Goal: Transaction & Acquisition: Book appointment/travel/reservation

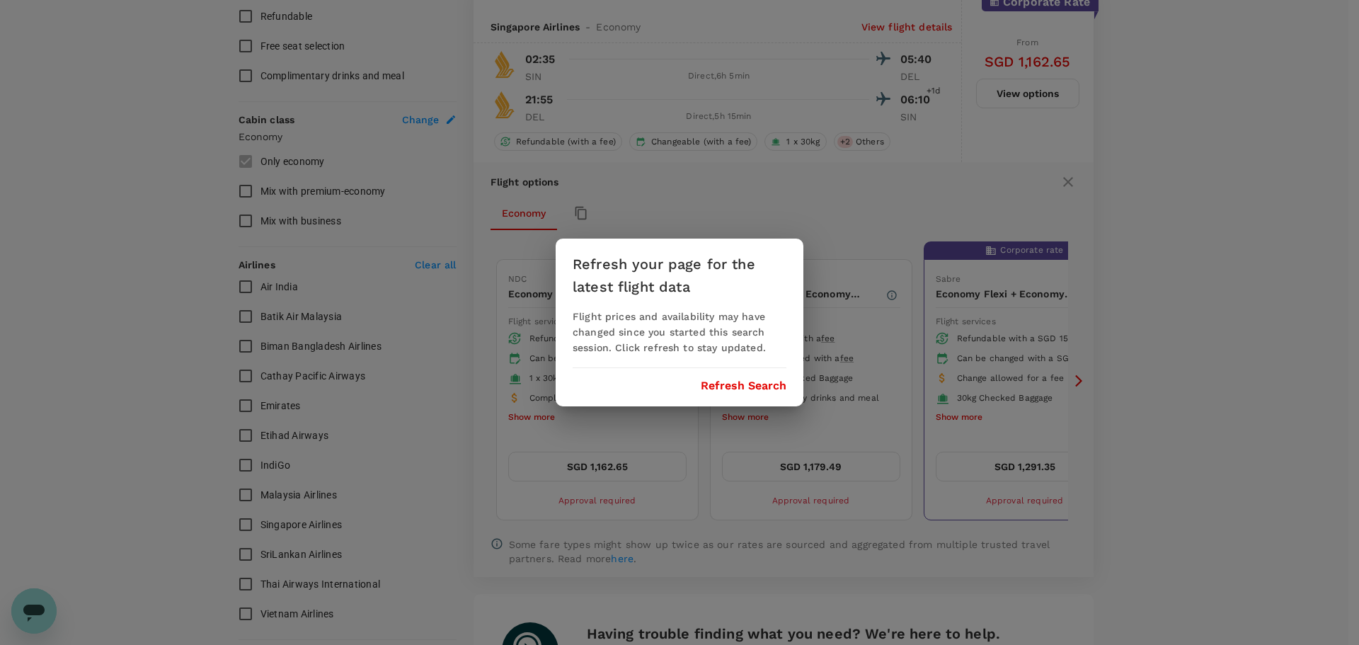
click at [752, 388] on button "Refresh Search" at bounding box center [744, 385] width 86 height 13
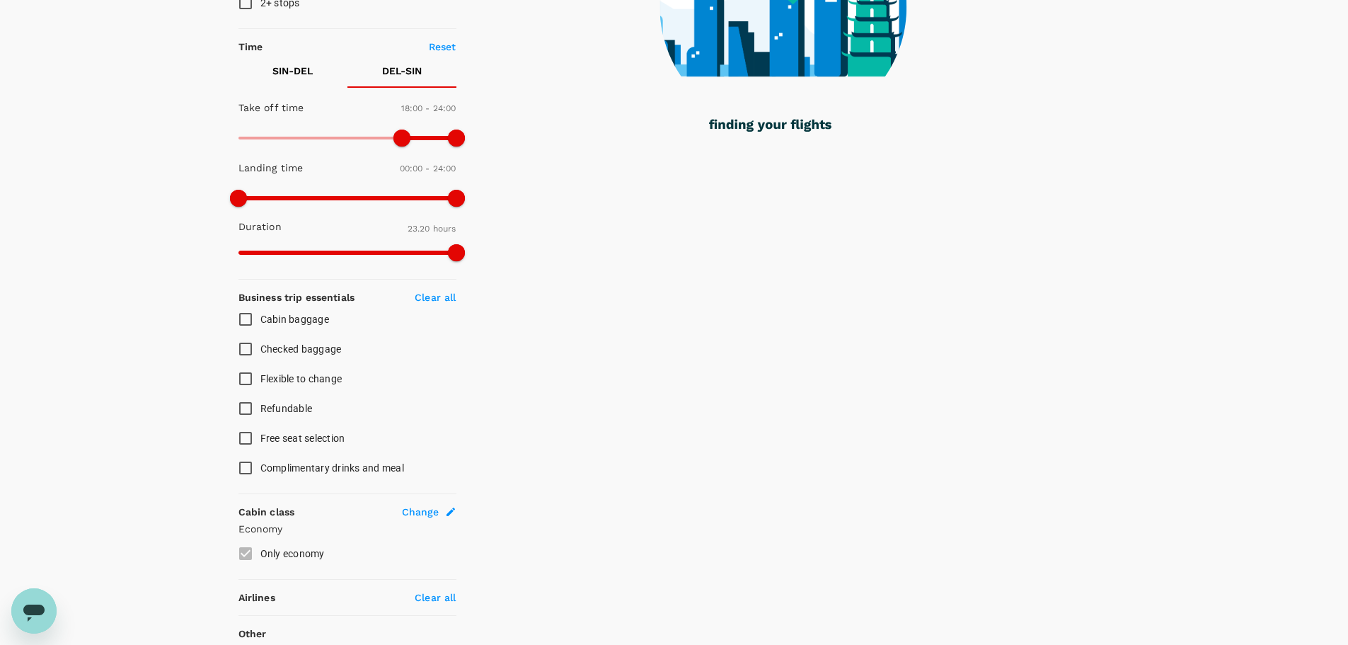
scroll to position [405, 0]
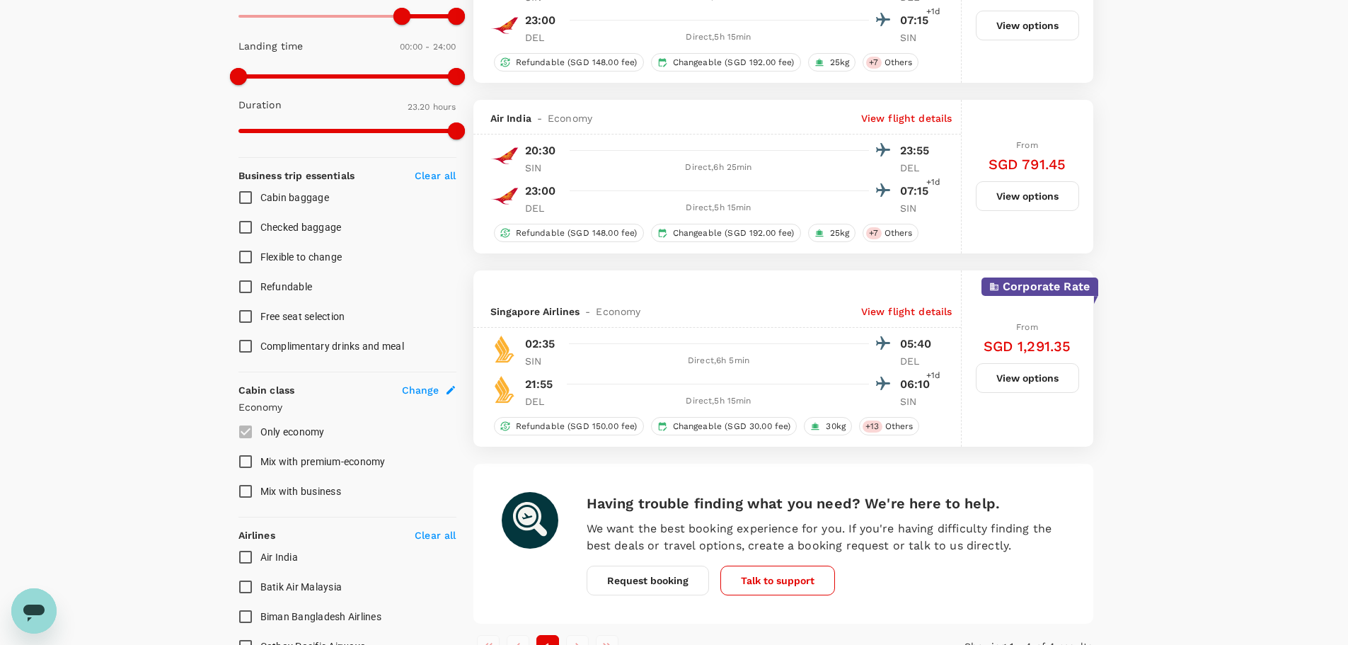
type input "1400"
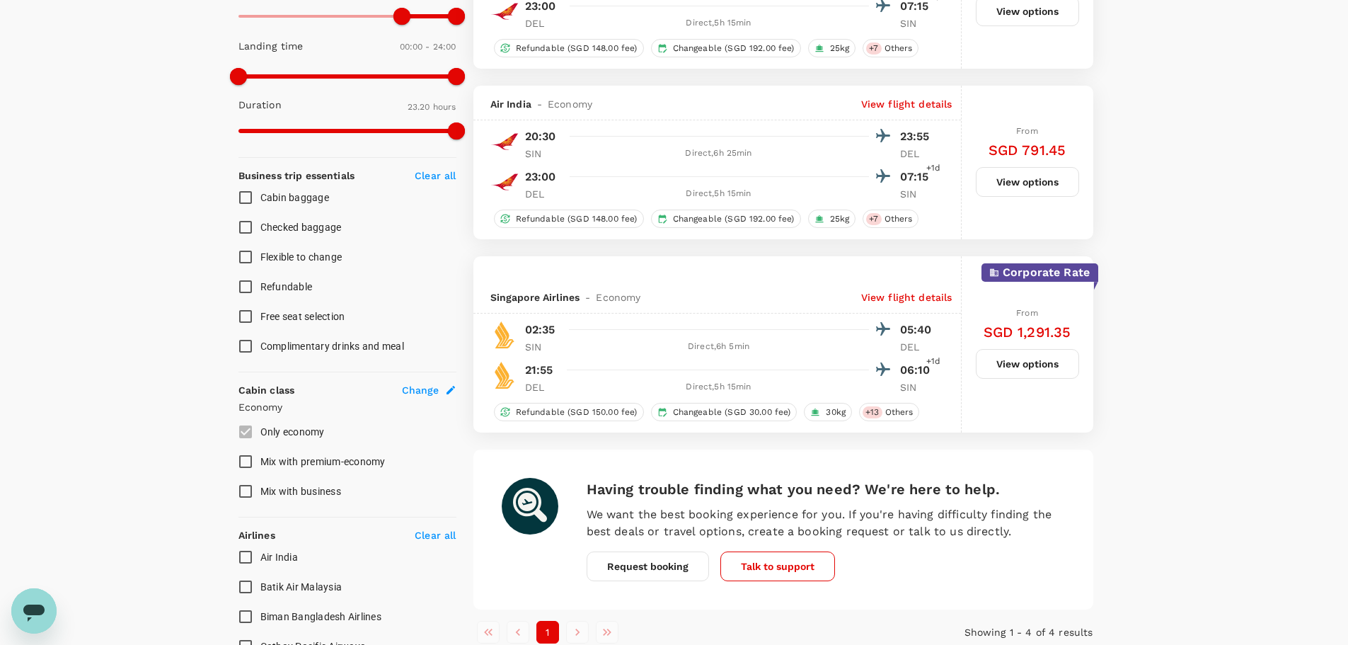
click at [1028, 368] on button "View options" at bounding box center [1027, 364] width 103 height 30
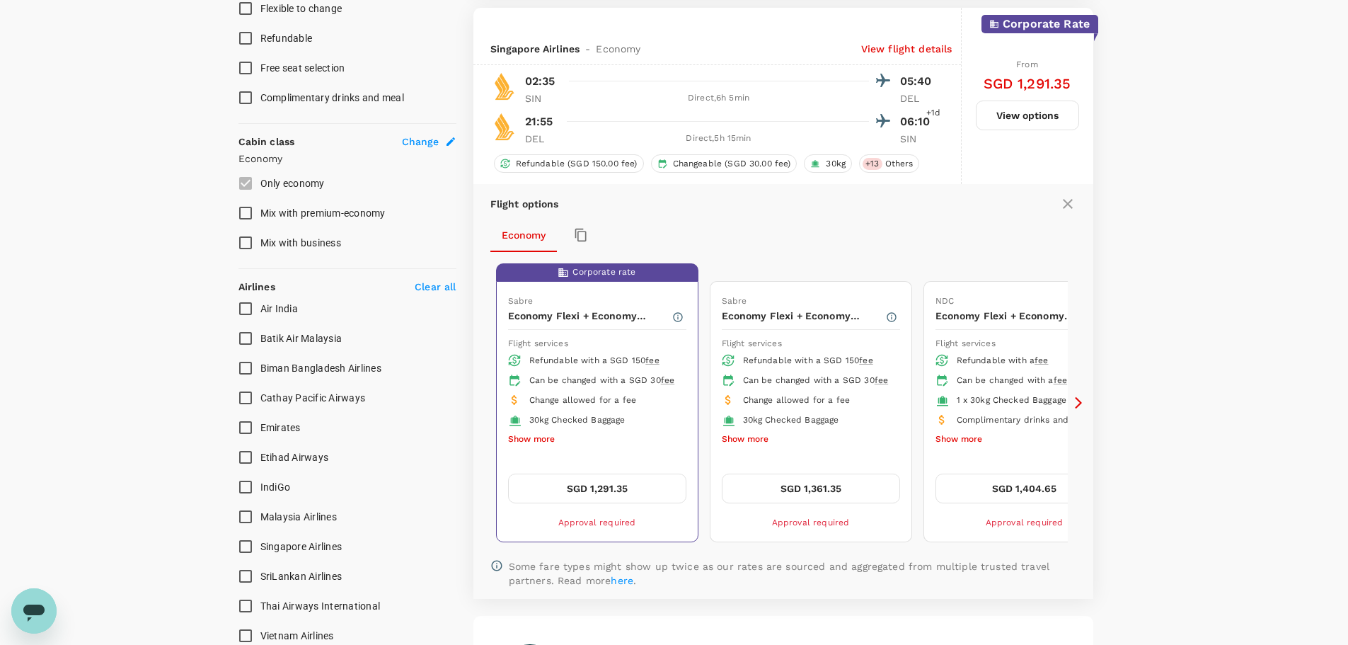
scroll to position [661, 0]
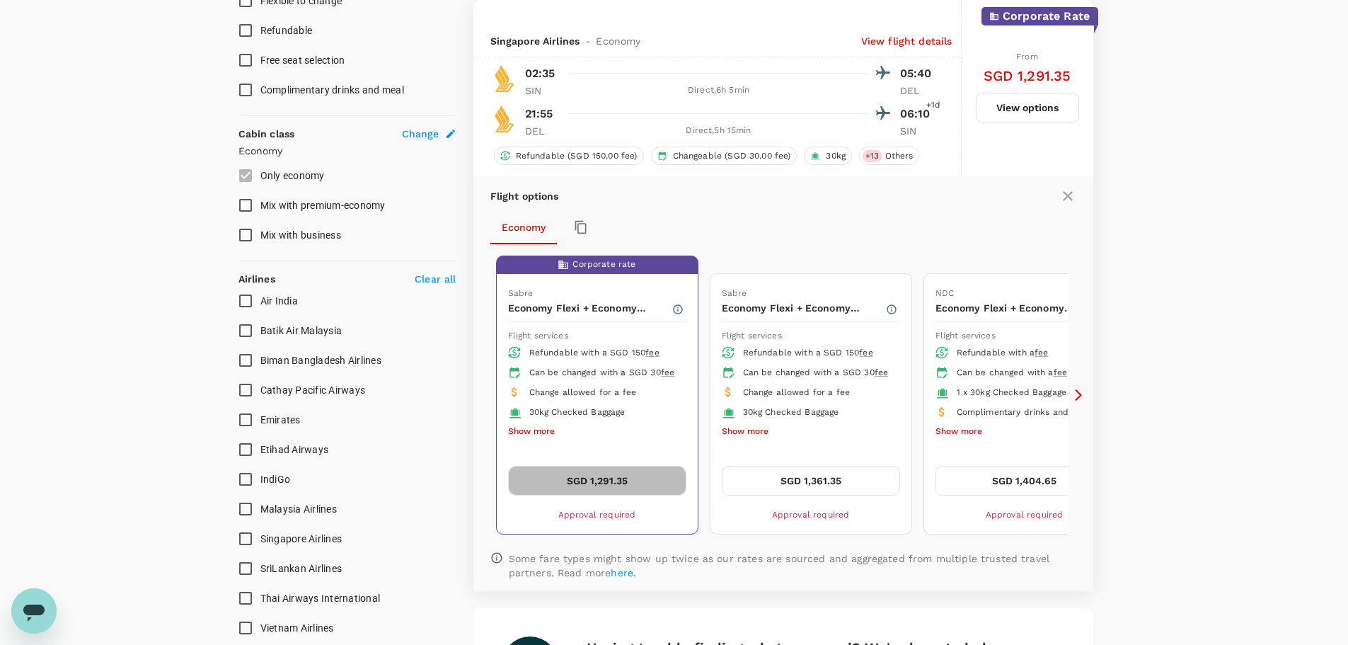
click at [614, 484] on button "SGD 1,291.35" at bounding box center [597, 481] width 178 height 30
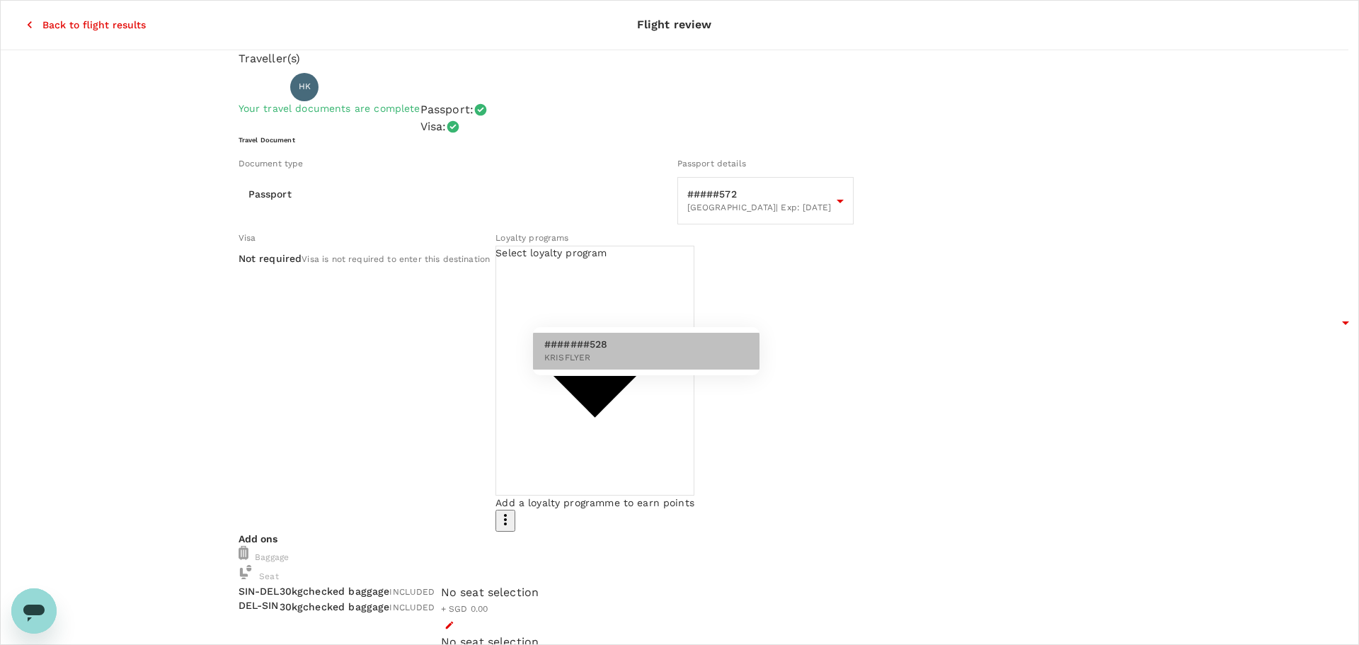
click at [631, 347] on li "#######528 KRISFLYER" at bounding box center [646, 351] width 227 height 37
type input "82945f17-804b-4a71-acb0-93b41e2e9dd3"
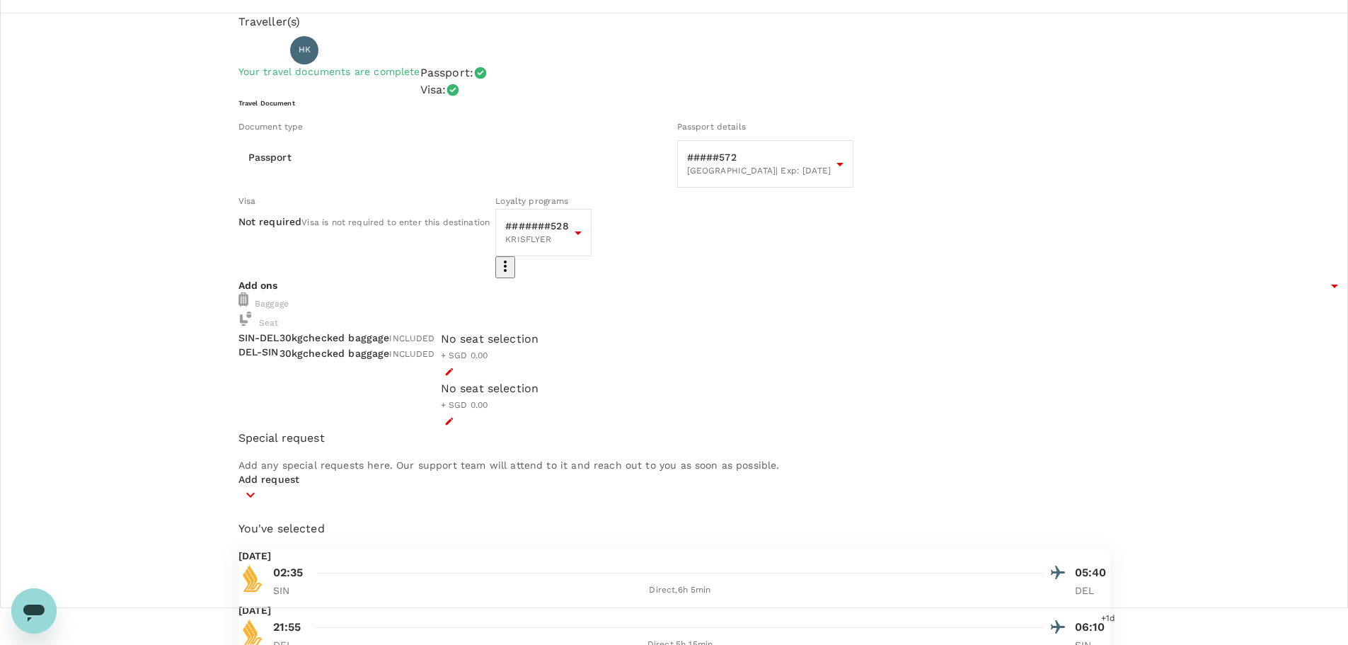
scroll to position [54, 0]
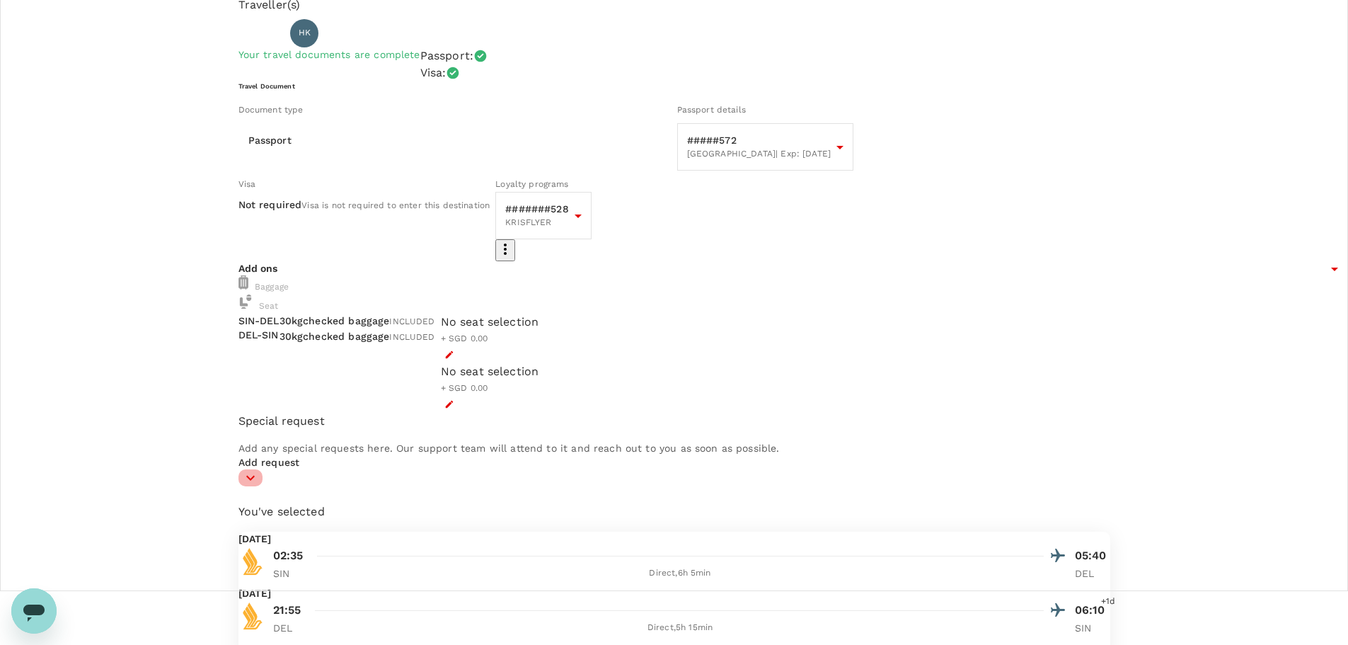
click at [259, 486] on icon "button" at bounding box center [250, 477] width 17 height 17
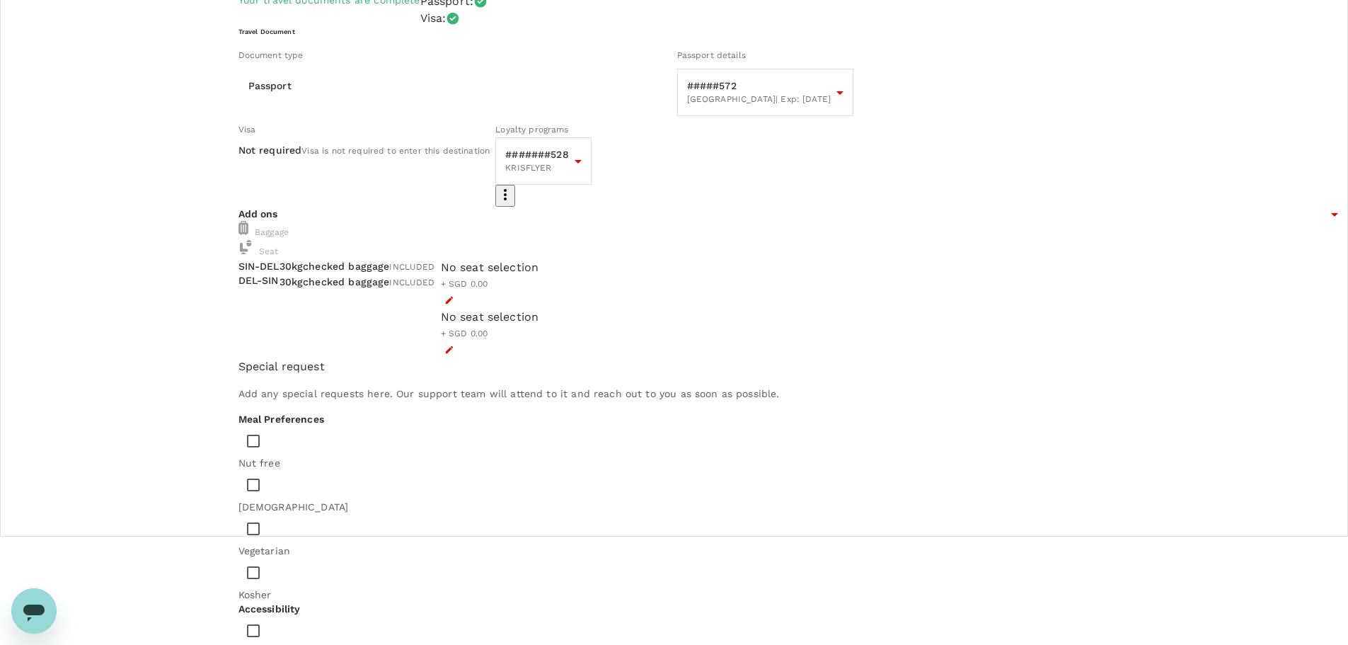
scroll to position [266, 0]
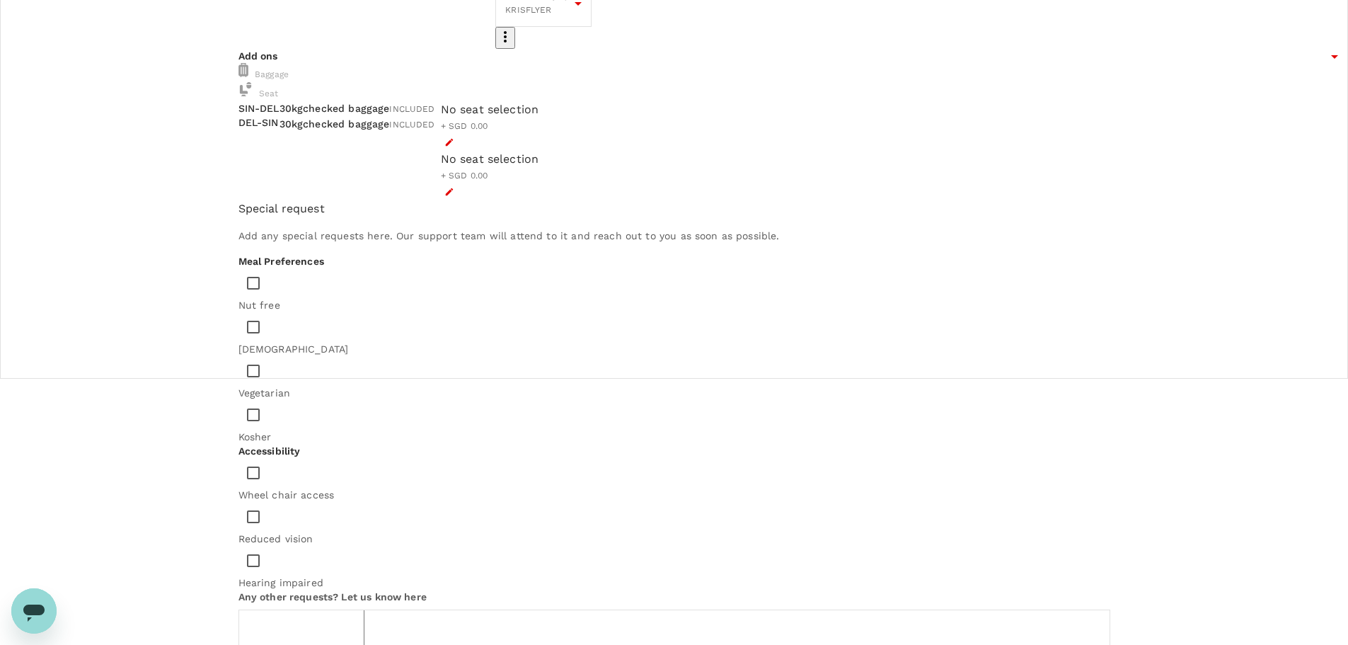
click at [365, 609] on textarea at bounding box center [302, 641] width 126 height 65
type textarea "Aisle seat selection"
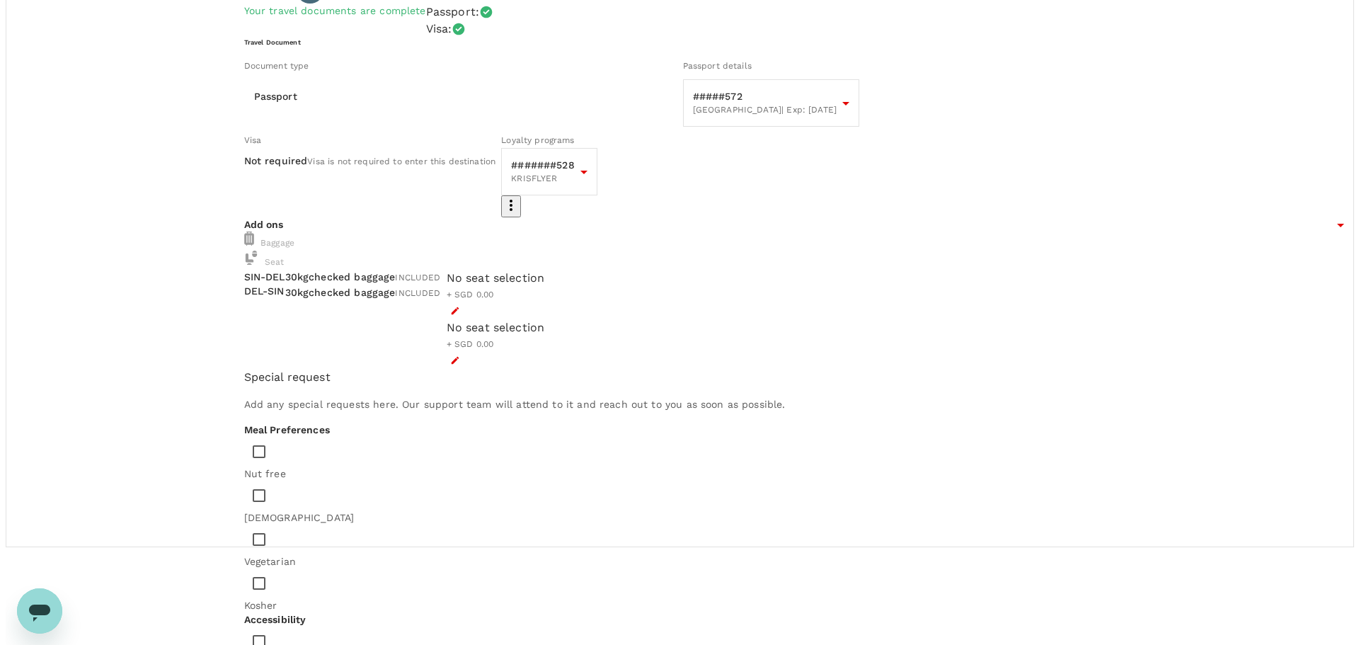
scroll to position [71, 0]
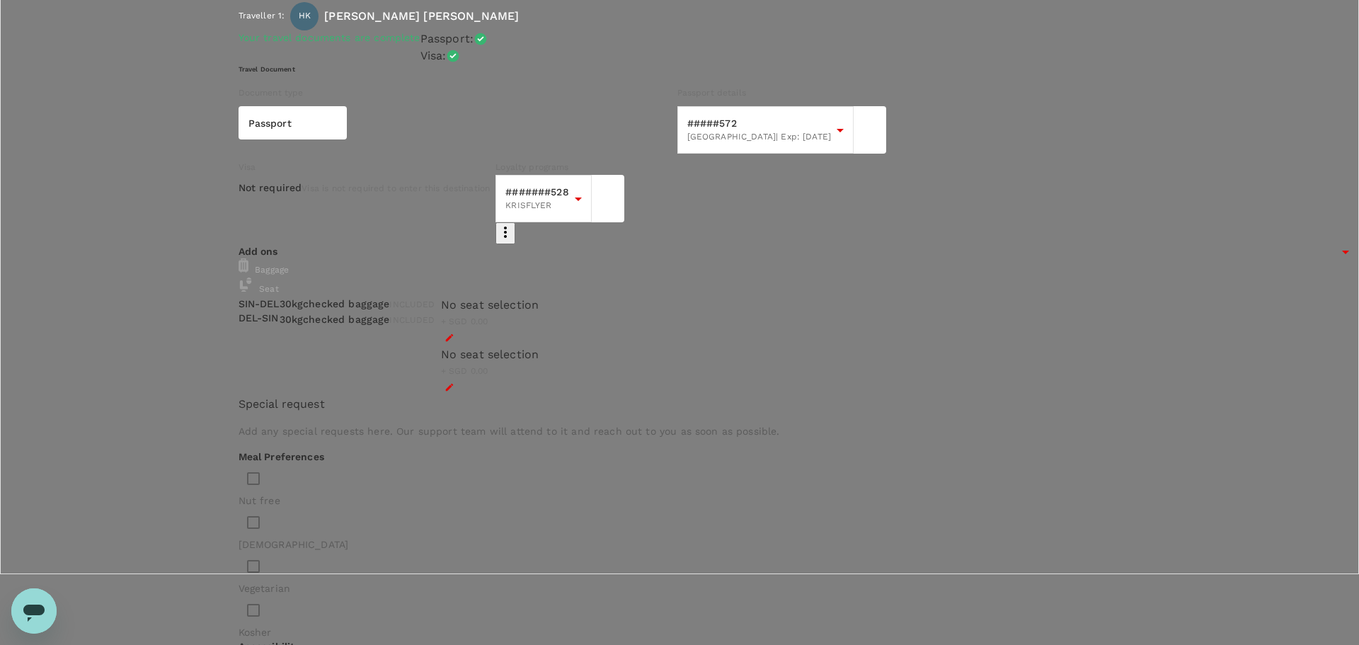
type input "9f9f2781-0b61-435f-9248-ee55fd10da68"
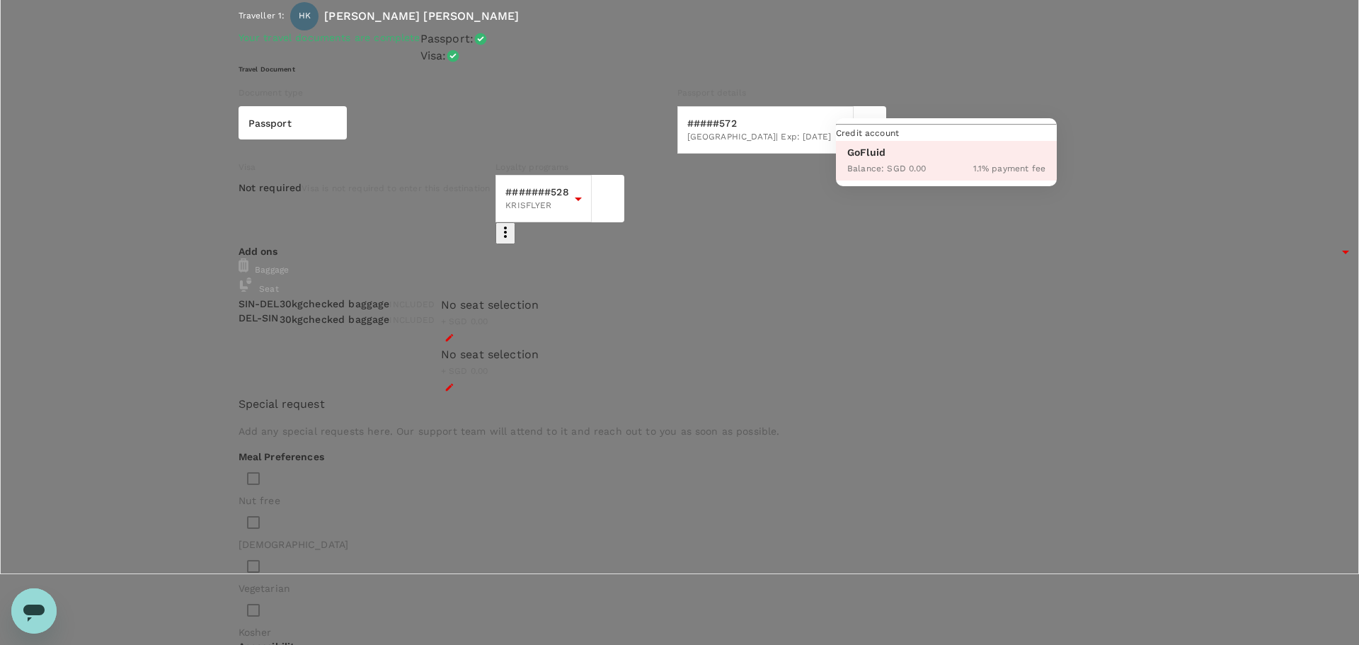
click at [1045, 161] on div at bounding box center [679, 322] width 1359 height 645
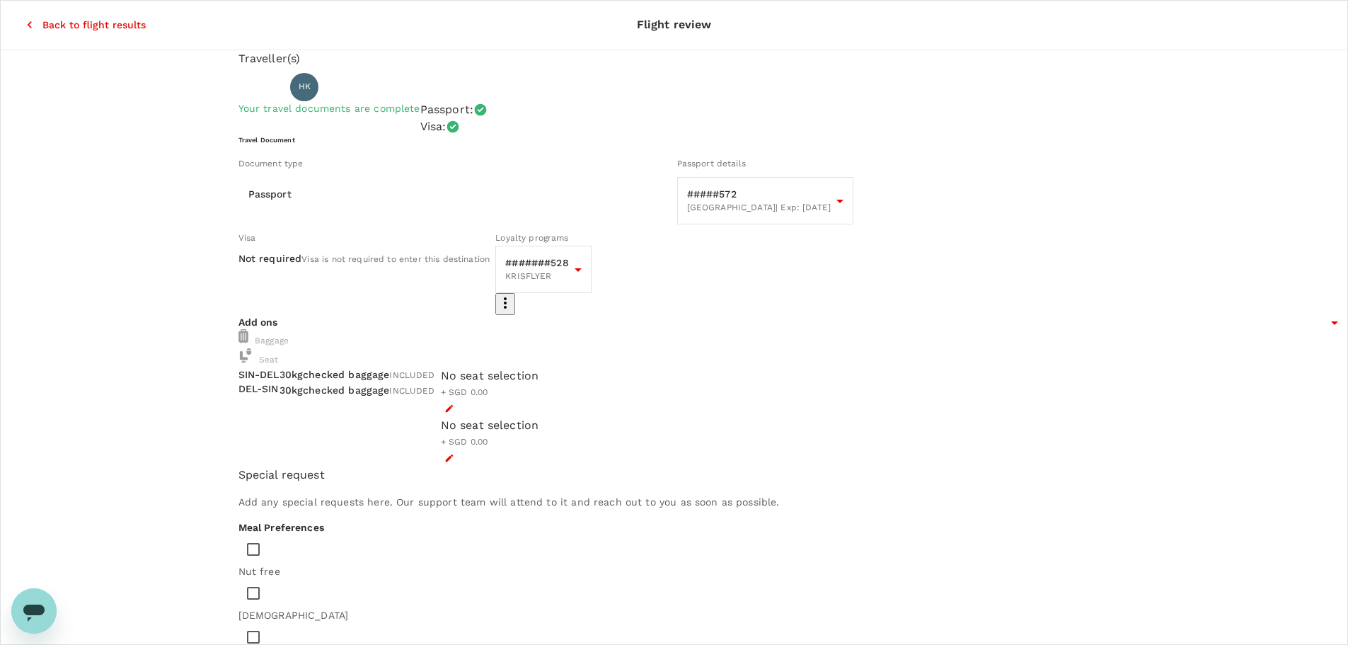
click at [28, 21] on icon "button" at bounding box center [30, 24] width 4 height 7
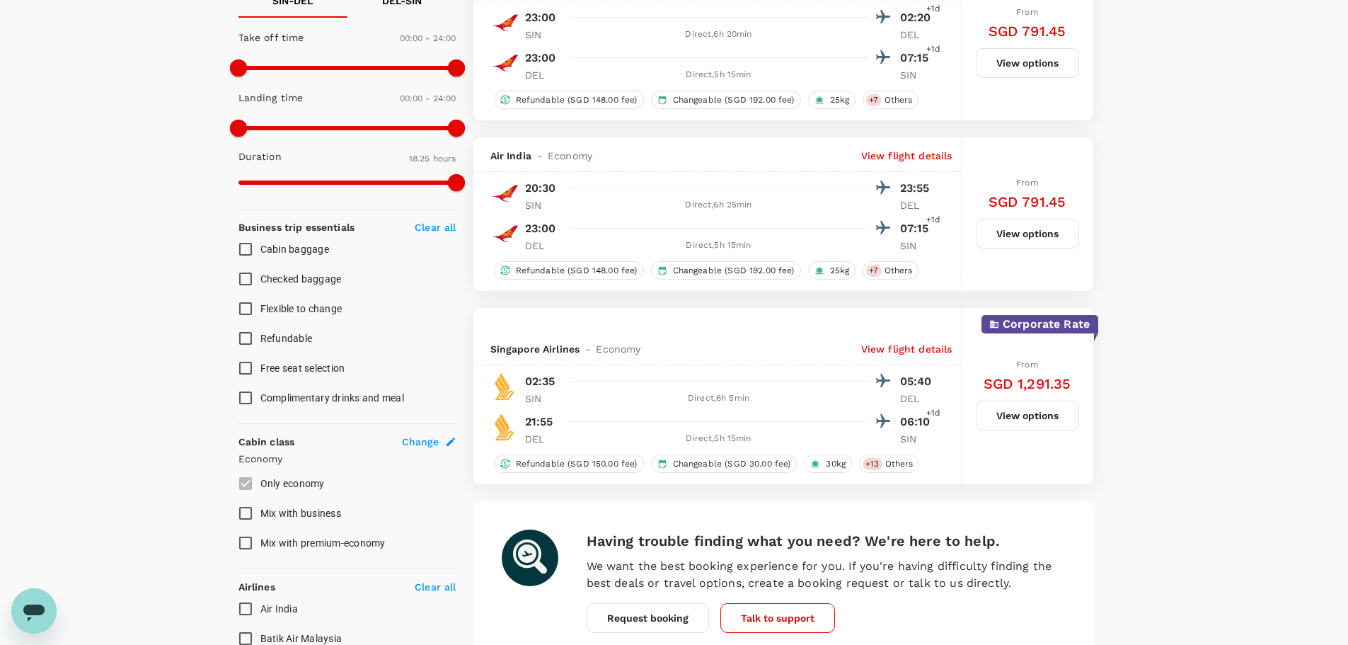
scroll to position [355, 0]
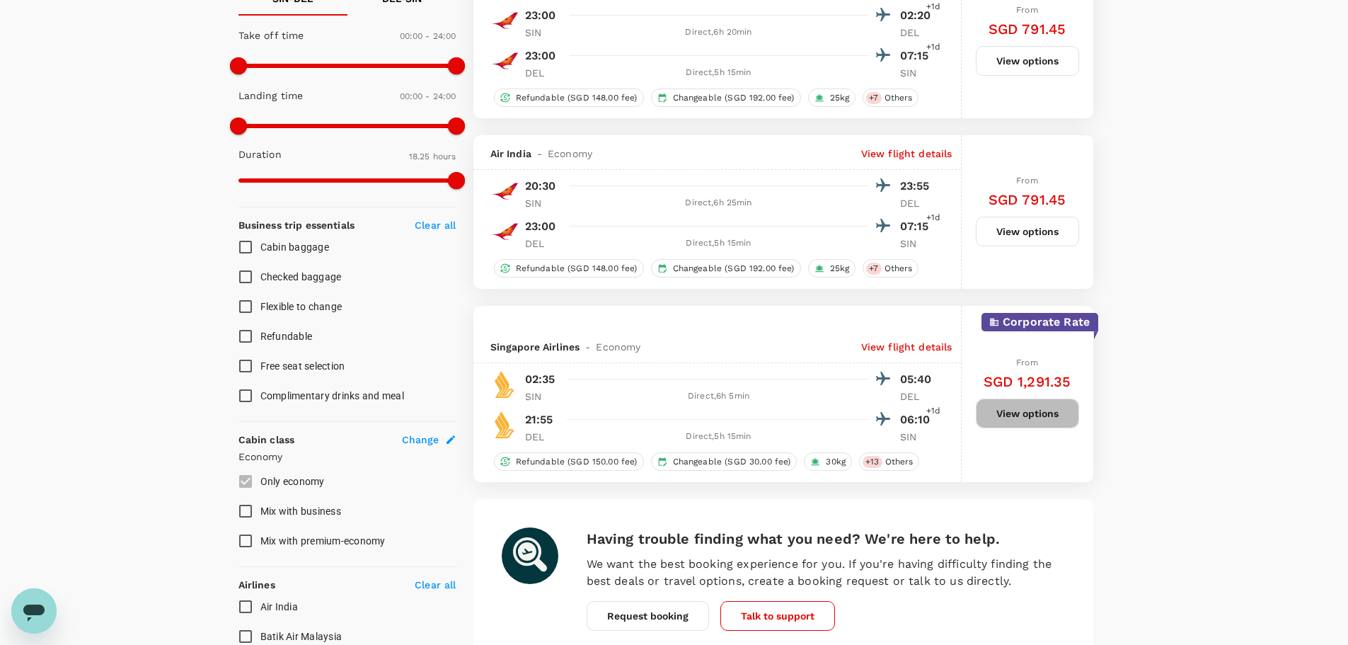
click at [1030, 408] on button "View options" at bounding box center [1027, 414] width 103 height 30
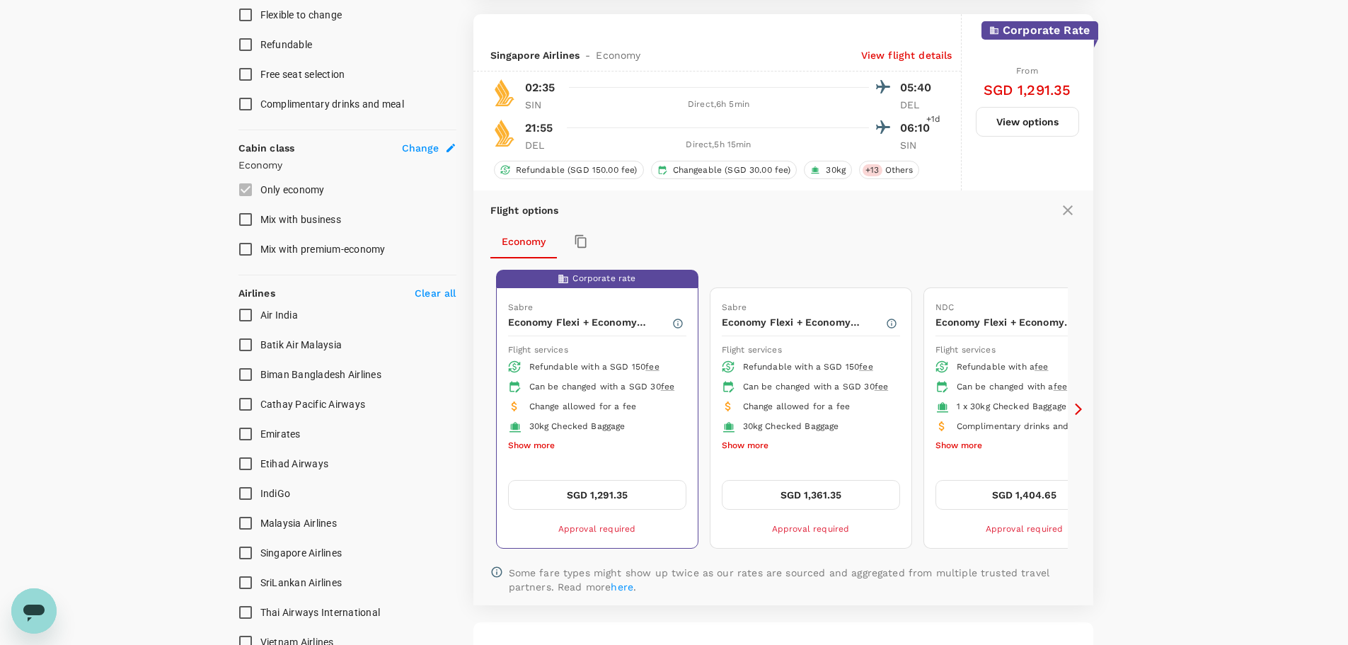
scroll to position [661, 0]
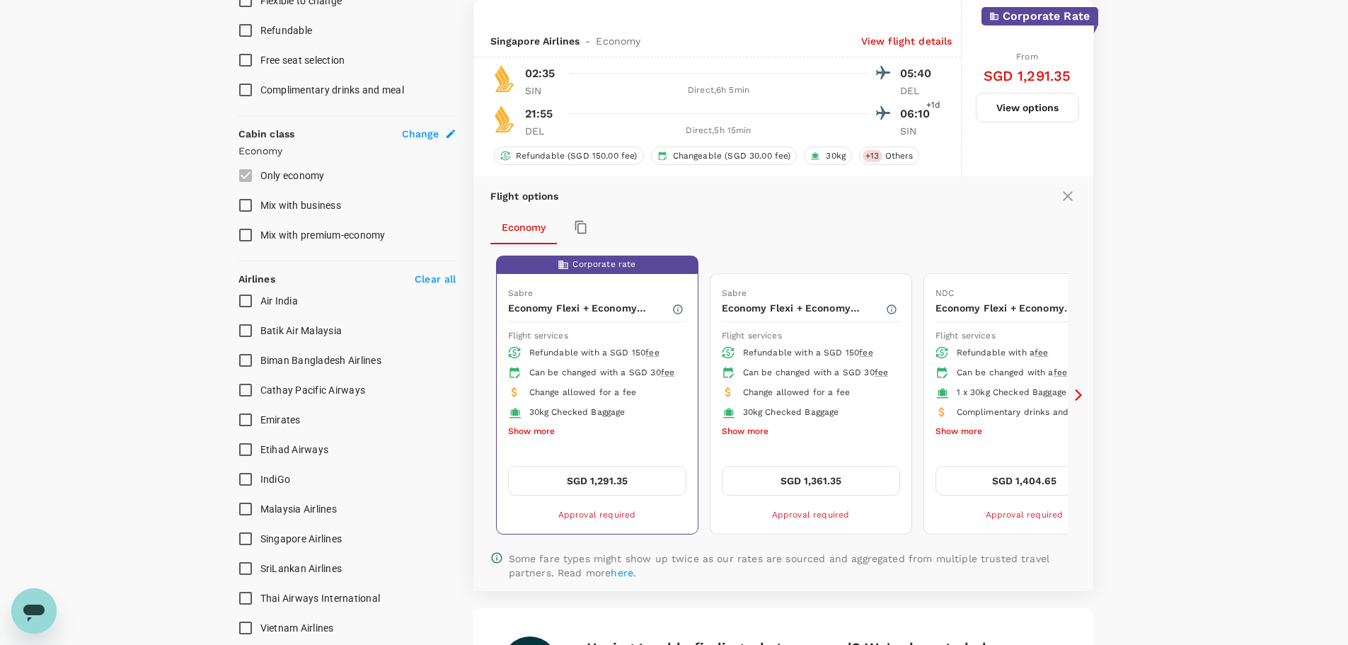
click at [609, 479] on button "SGD 1,291.35" at bounding box center [597, 481] width 178 height 30
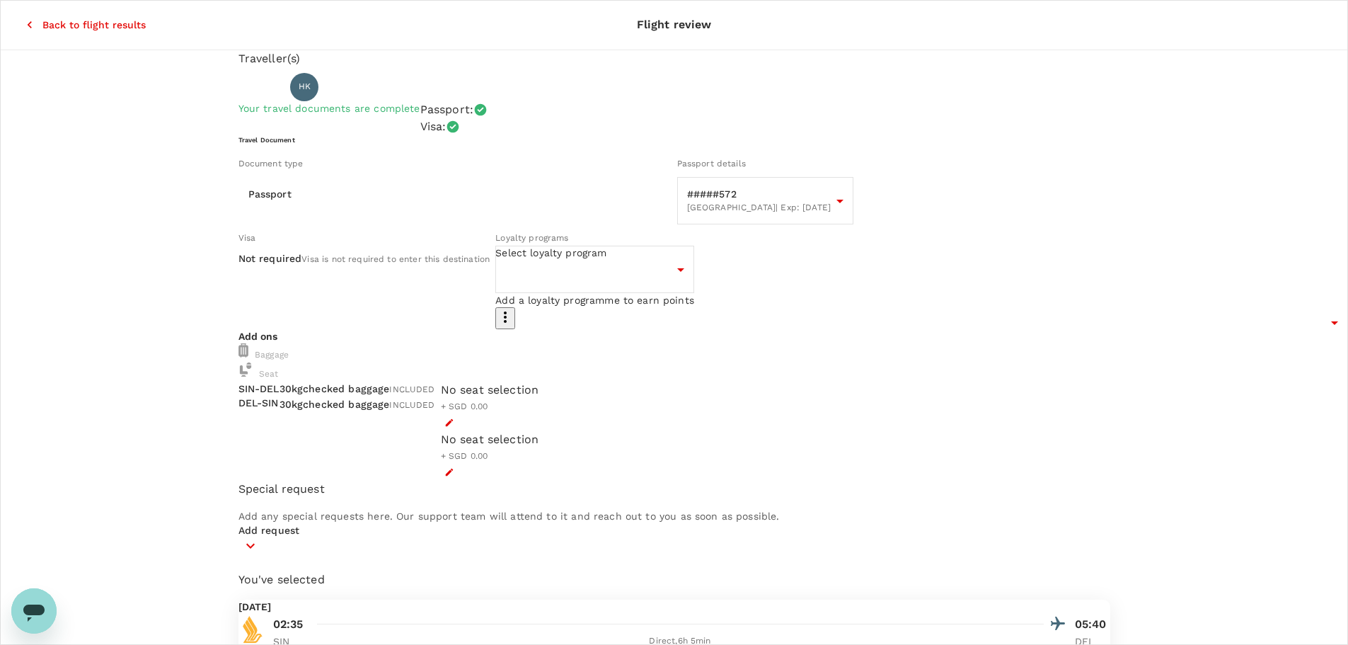
click at [682, 292] on body "Back to flight results Flight review Traveller(s) Traveller 1 : HK [PERSON_NAME…" at bounding box center [674, 560] width 1348 height 1120
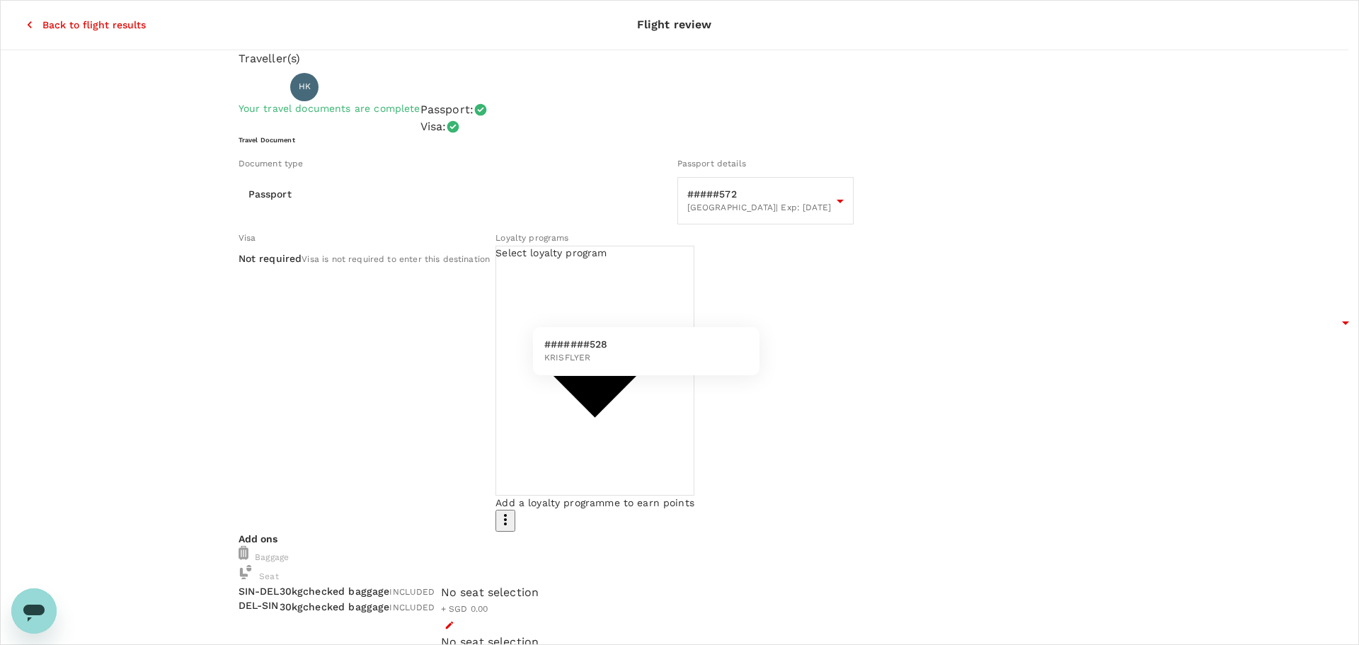
click at [661, 341] on li "#######528 KRISFLYER" at bounding box center [646, 351] width 227 height 37
type input "82945f17-804b-4a71-acb0-93b41e2e9dd3"
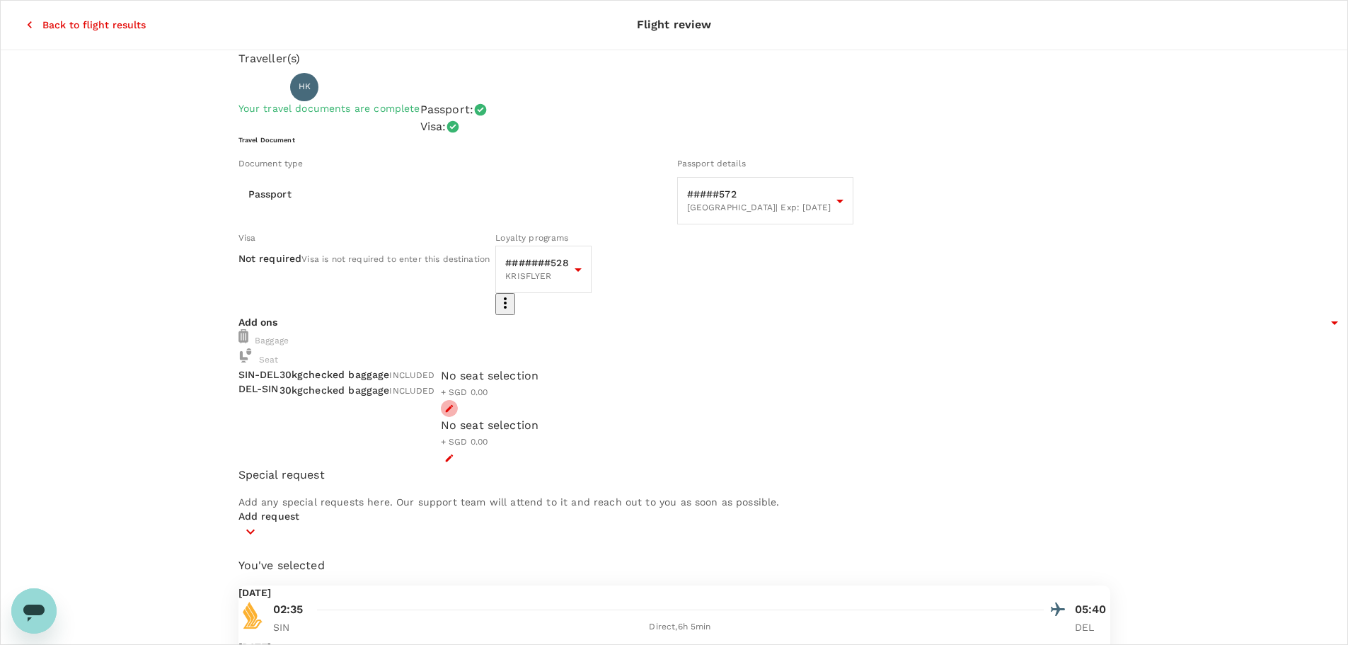
click at [453, 413] on icon "button" at bounding box center [449, 409] width 8 height 8
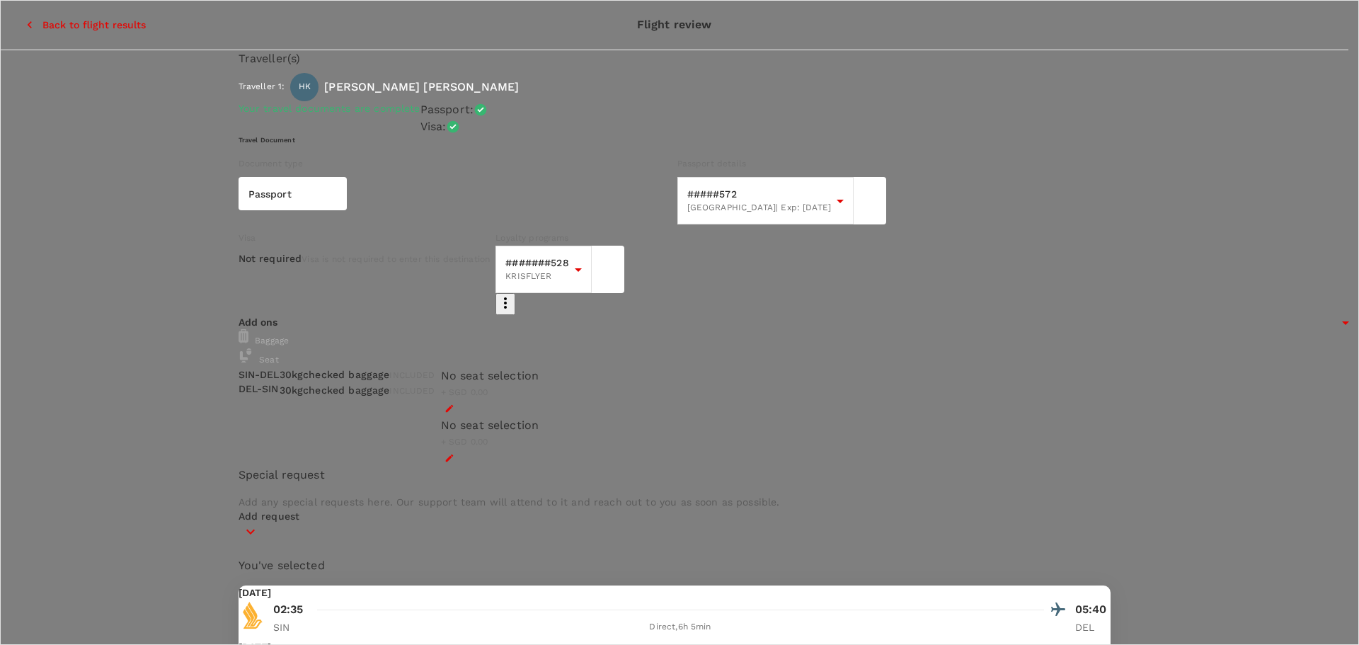
click at [306, 456] on p "Select" at bounding box center [223, 463] width 168 height 14
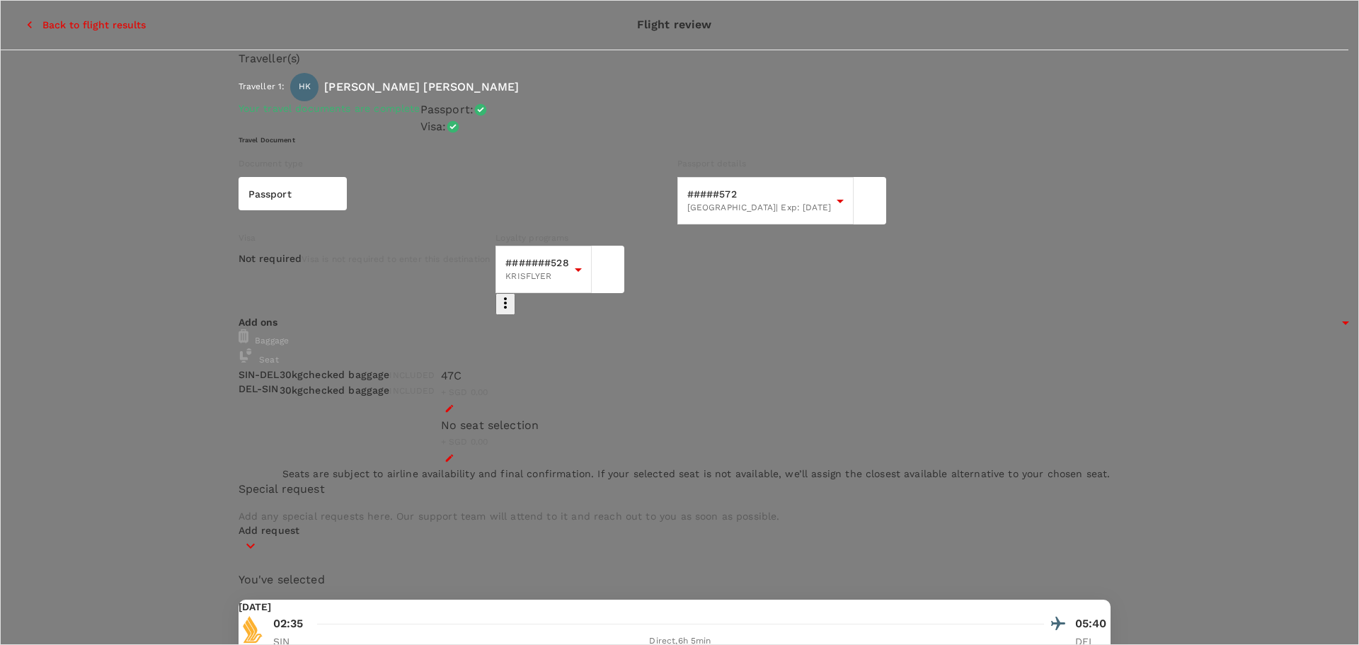
click at [750, 476] on div at bounding box center [679, 322] width 1359 height 645
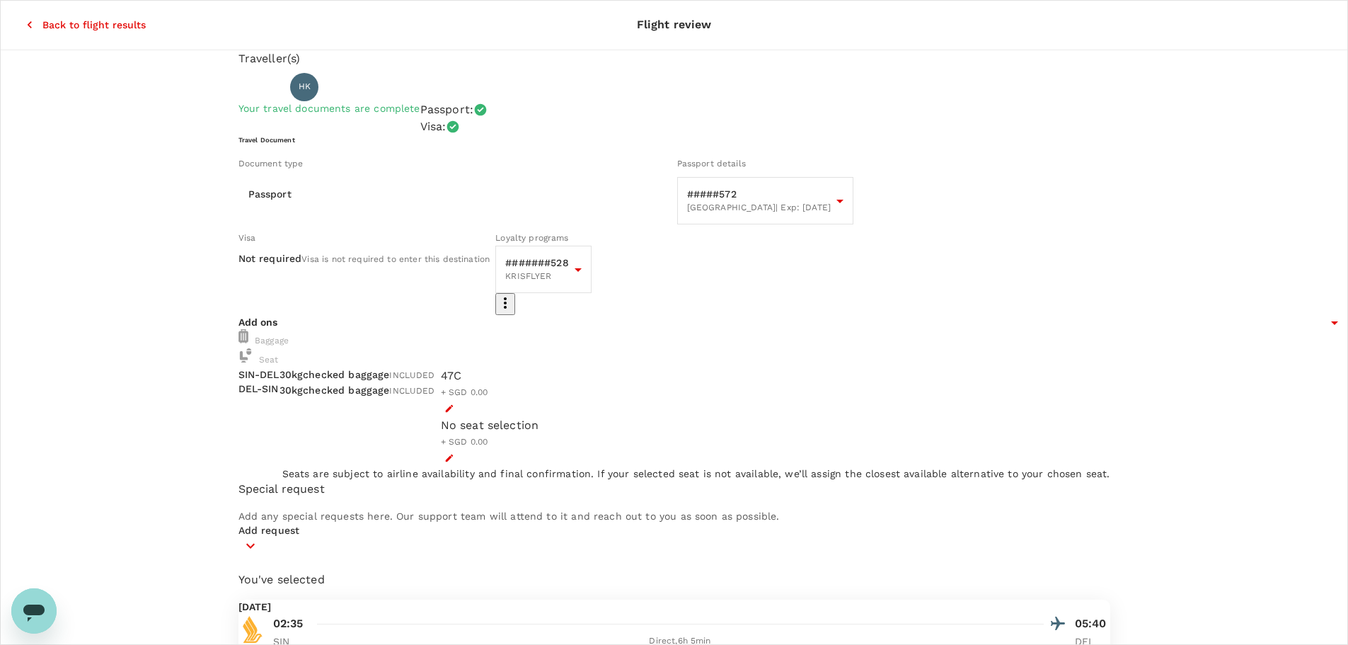
click at [454, 463] on icon "button" at bounding box center [450, 458] width 10 height 10
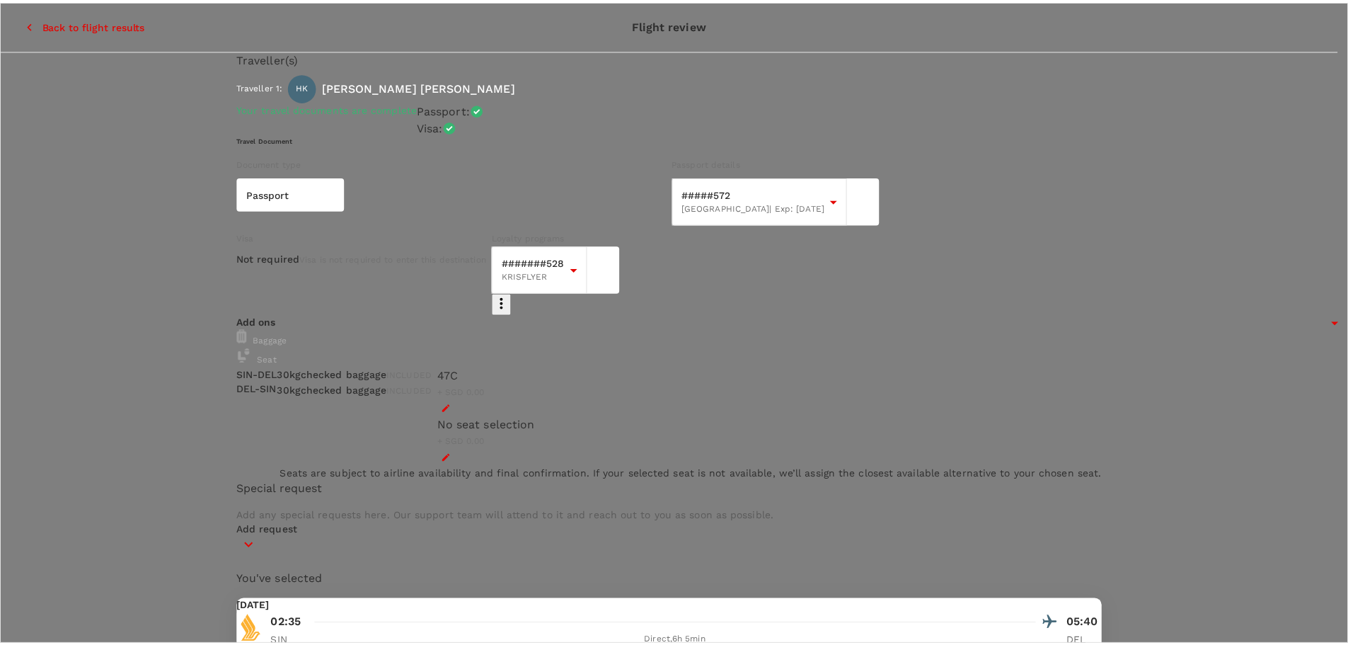
scroll to position [812, 0]
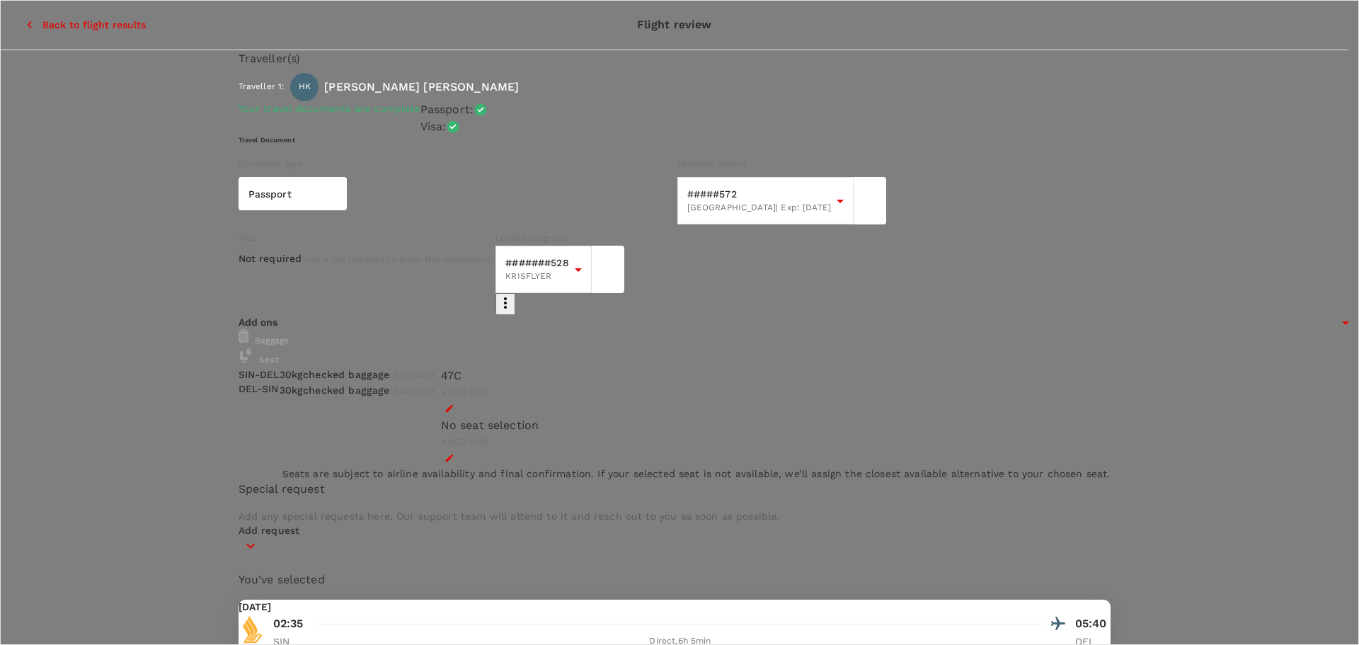
click at [291, 346] on p "Select" at bounding box center [207, 353] width 168 height 14
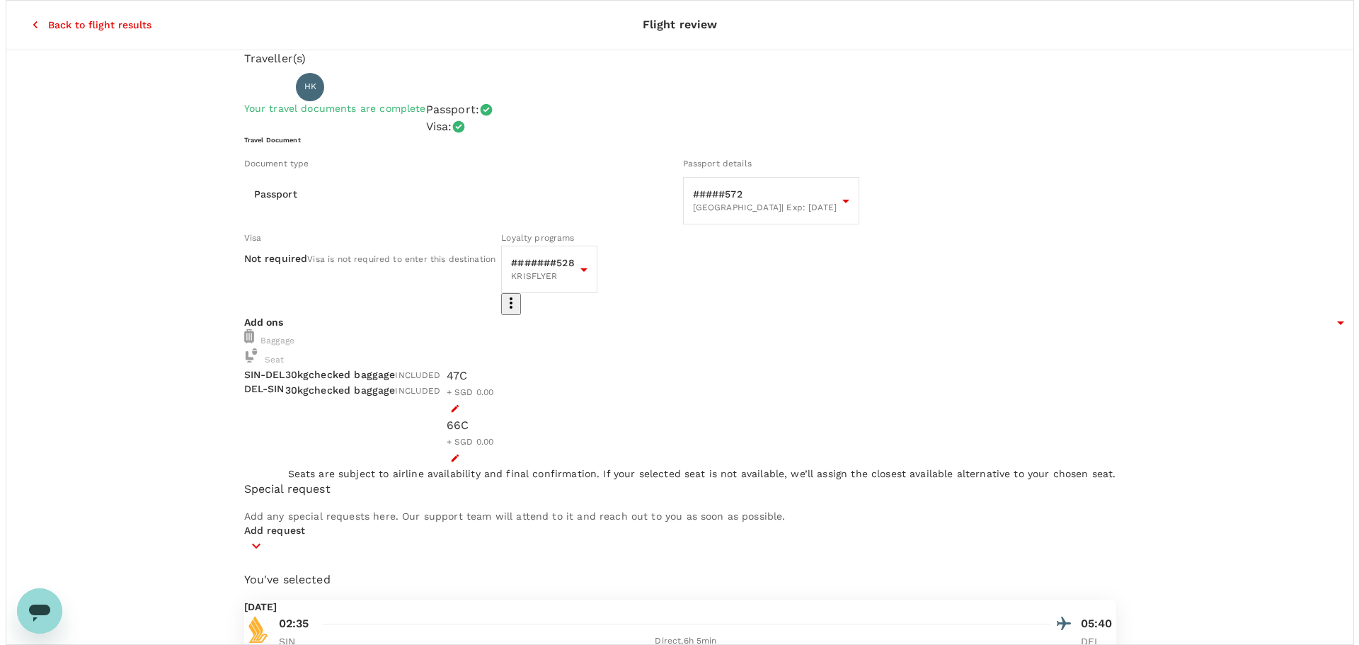
scroll to position [0, 0]
click at [454, 413] on icon "button" at bounding box center [450, 408] width 10 height 10
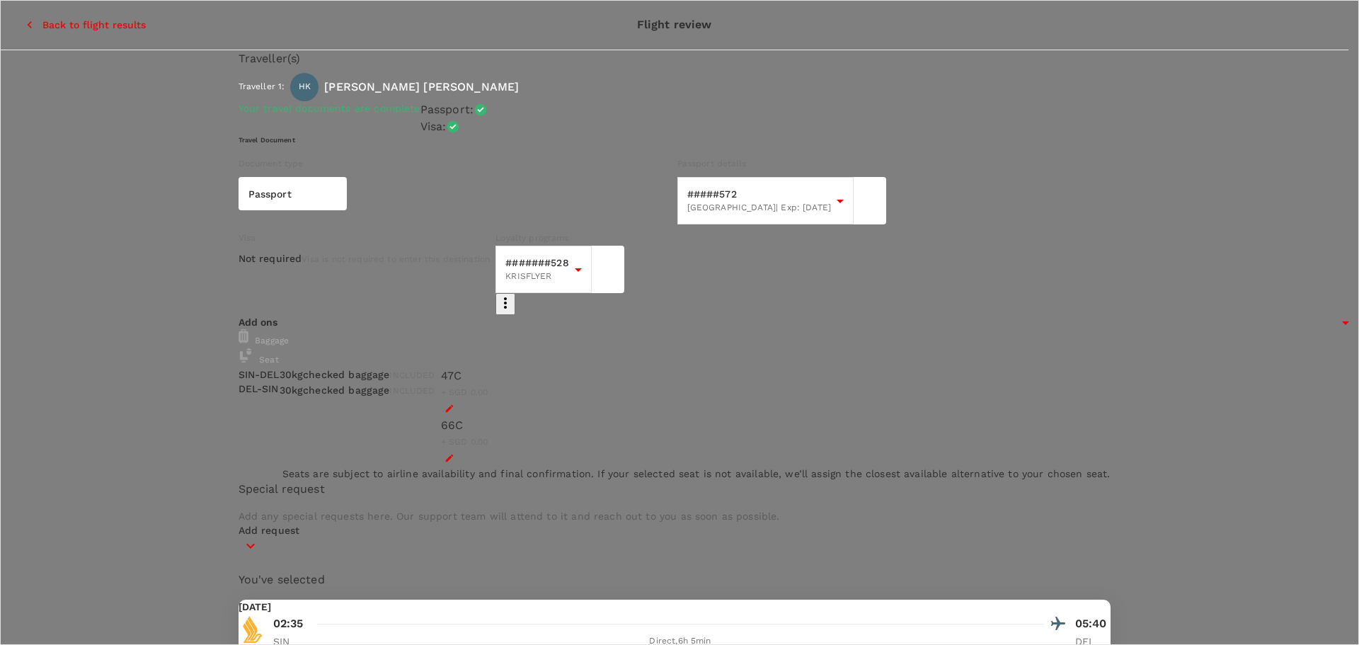
scroll to position [71, 0]
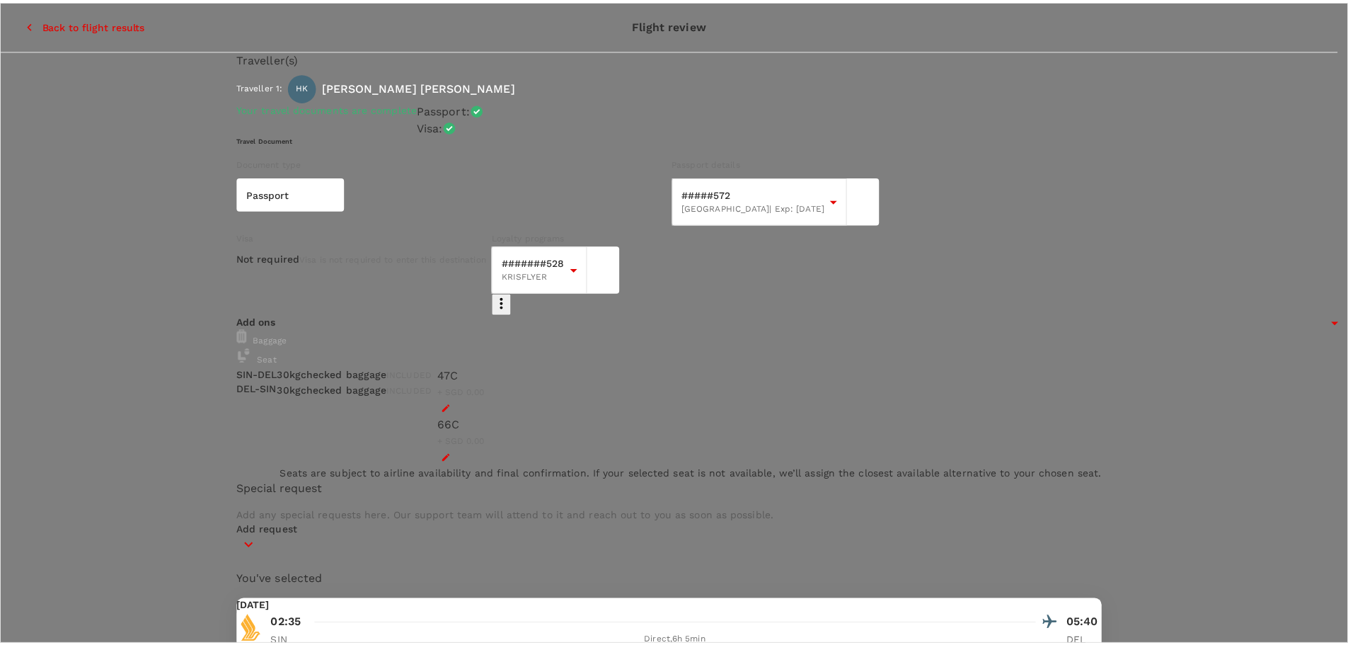
scroll to position [1378, 0]
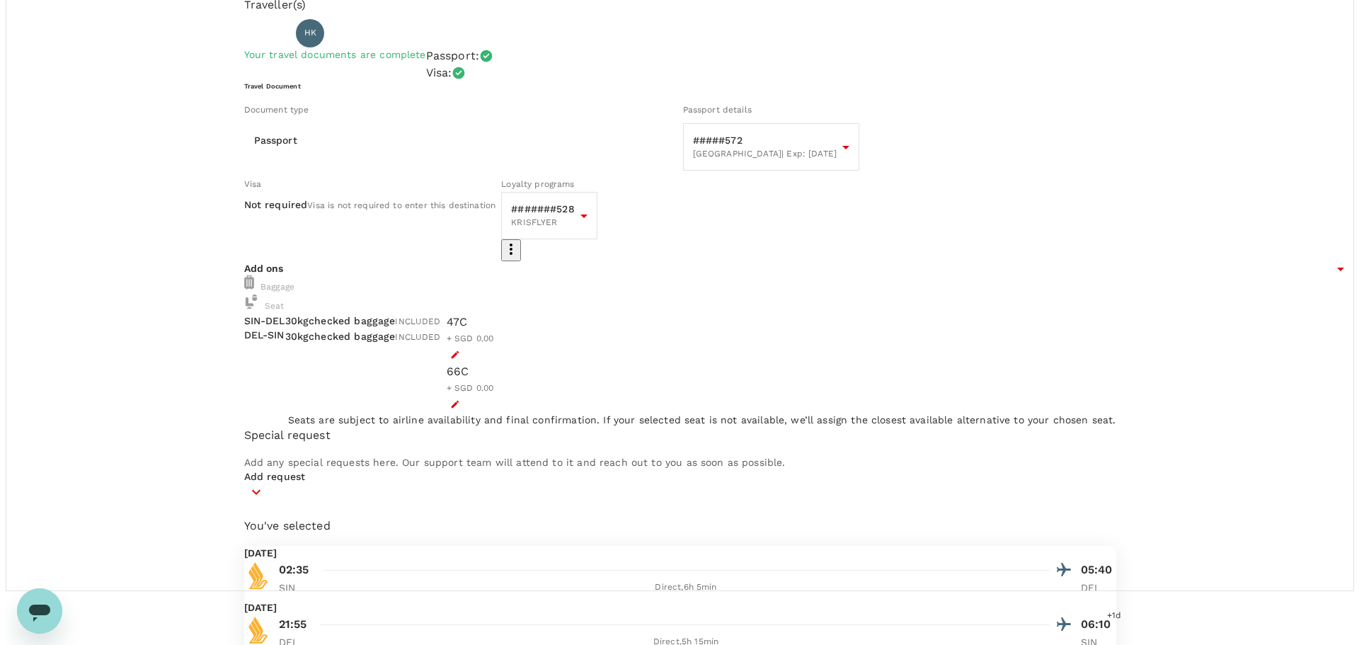
scroll to position [0, 0]
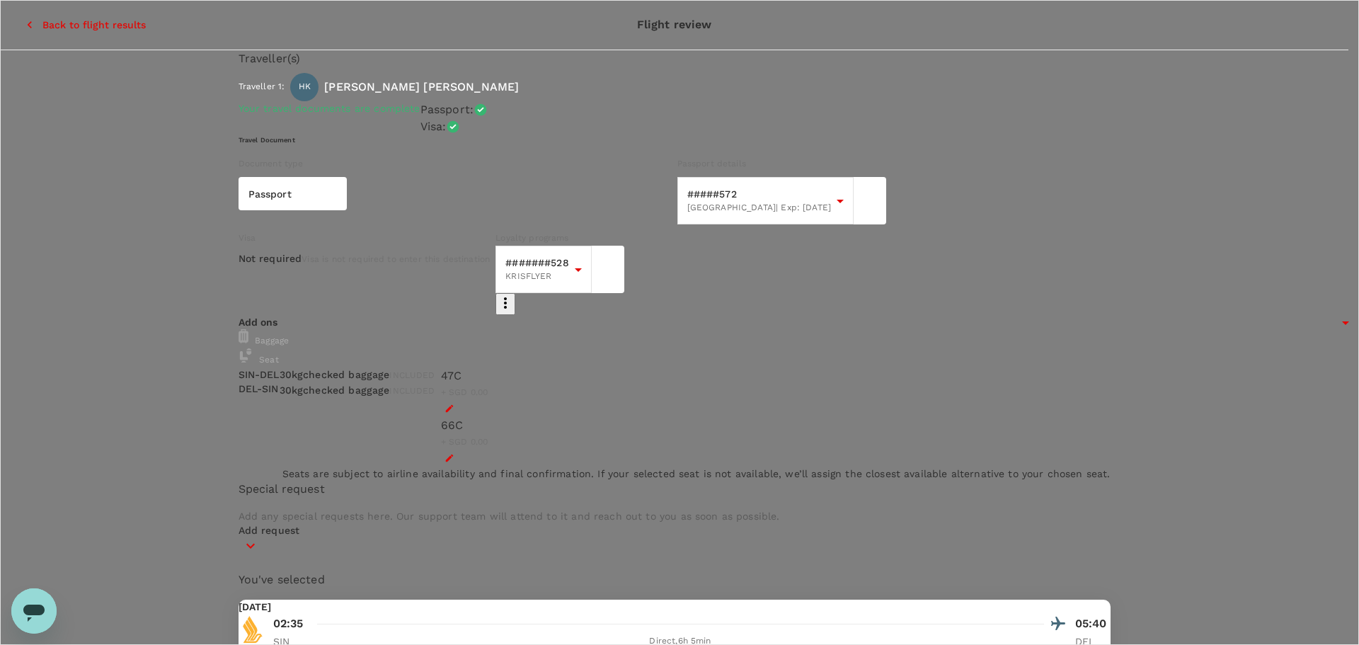
type textarea "Travelling for Crew Seminar"
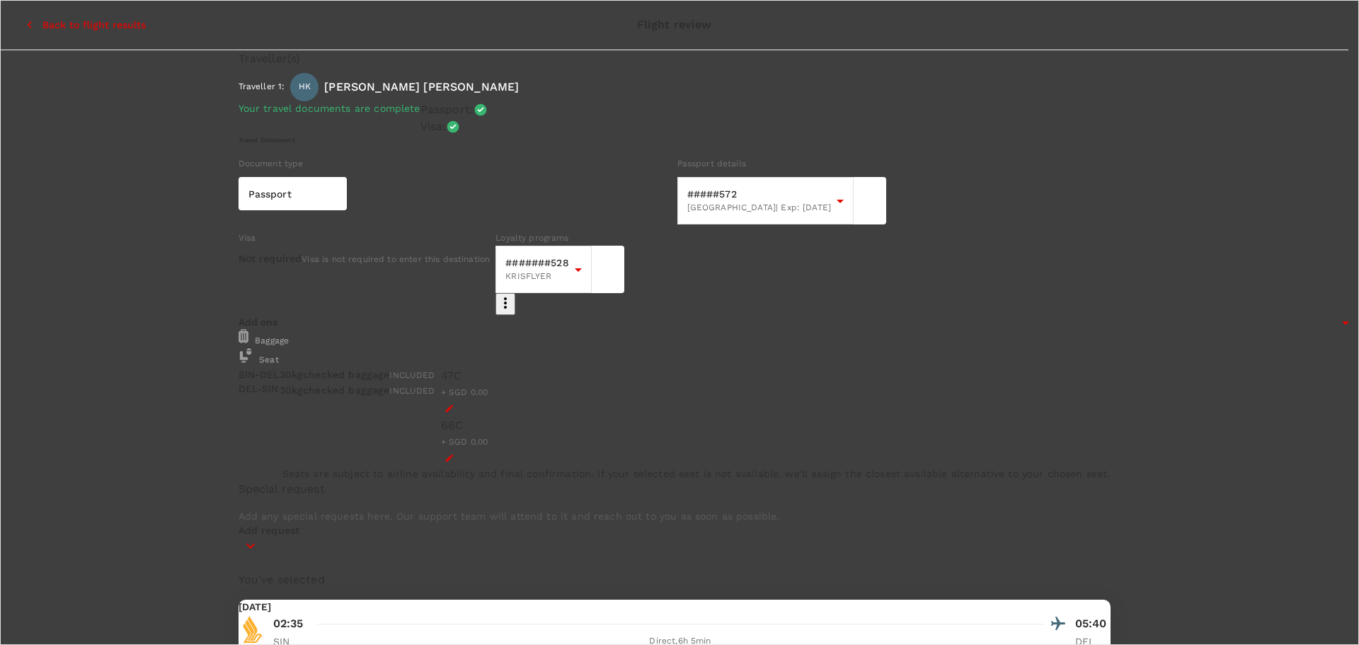
type input "97289052"
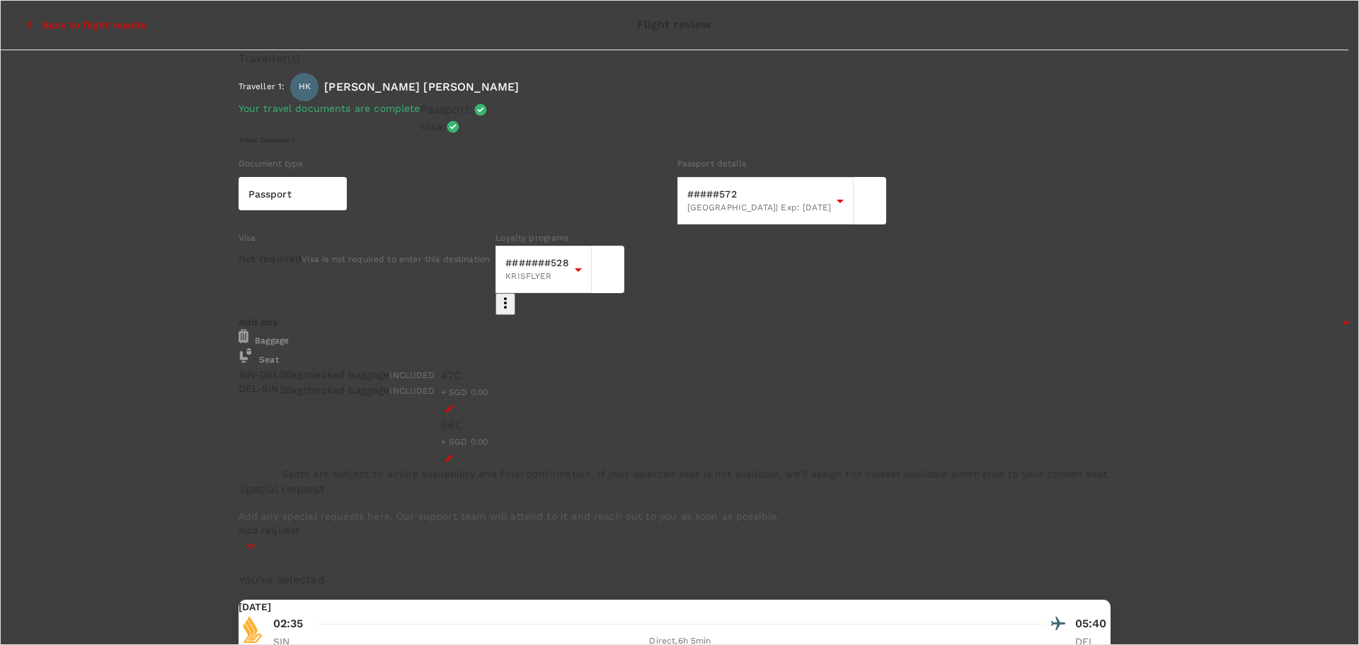
checkbox input "true"
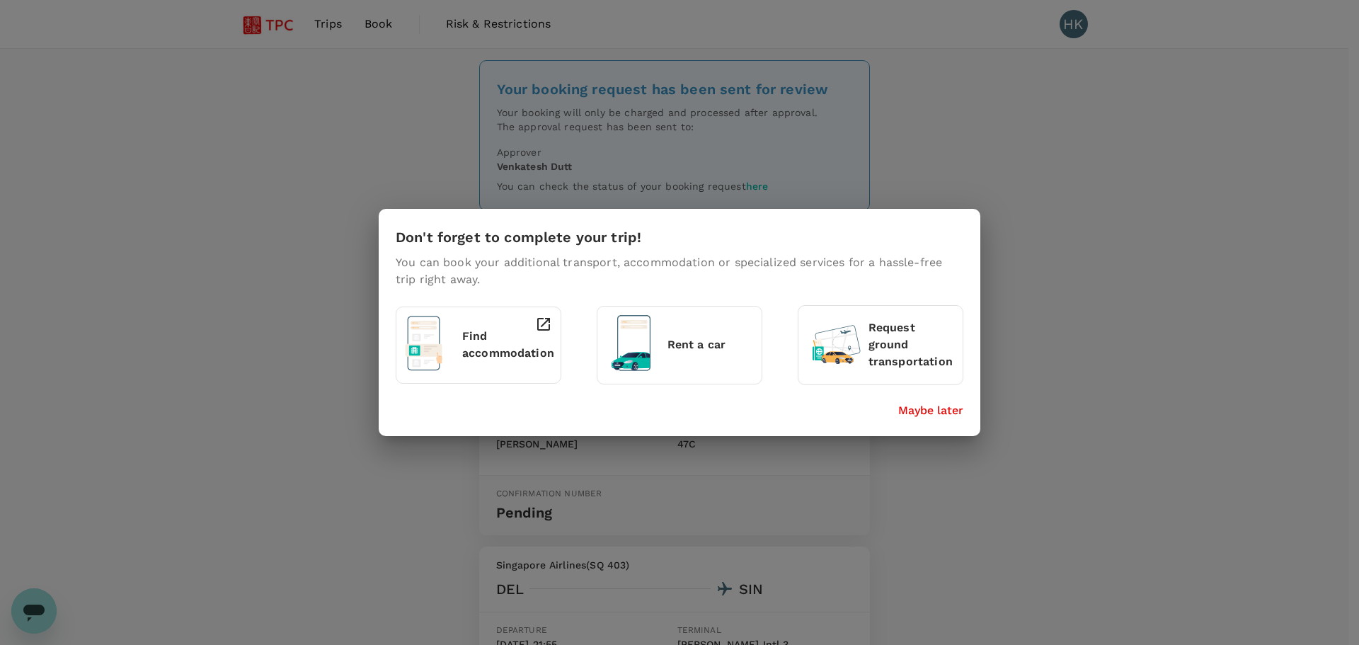
click at [931, 412] on p "Maybe later" at bounding box center [930, 410] width 65 height 17
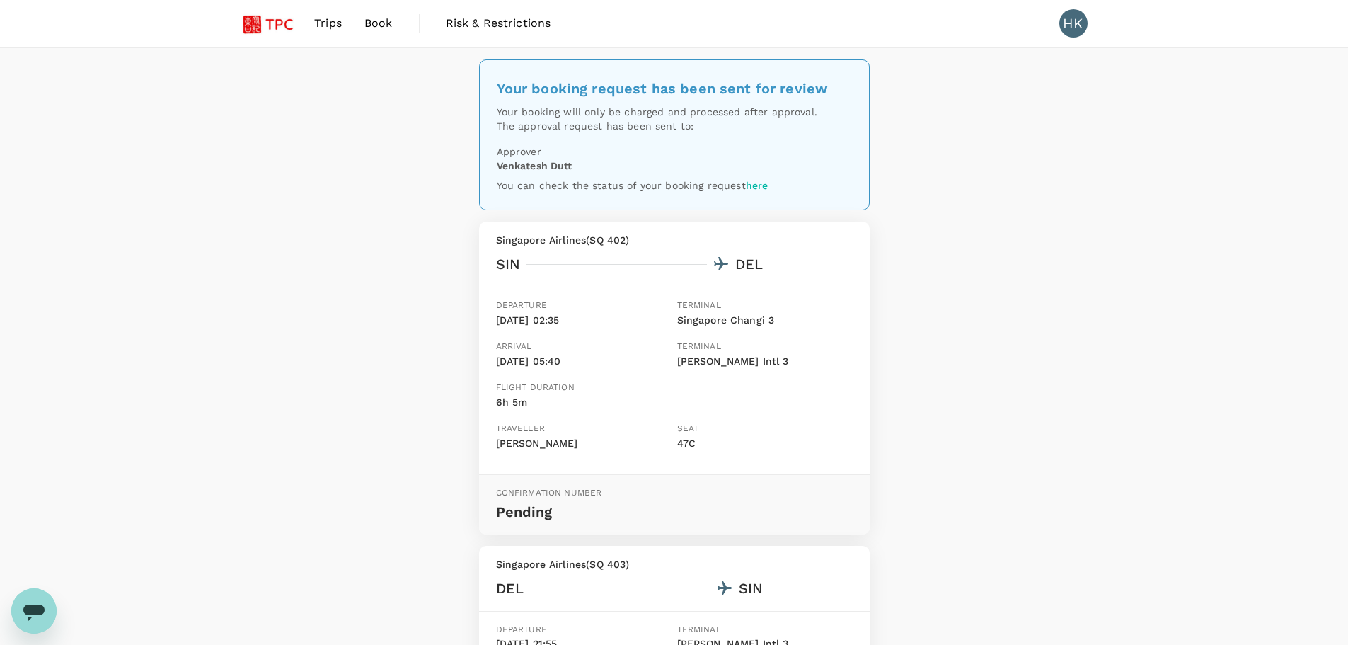
scroll to position [345, 0]
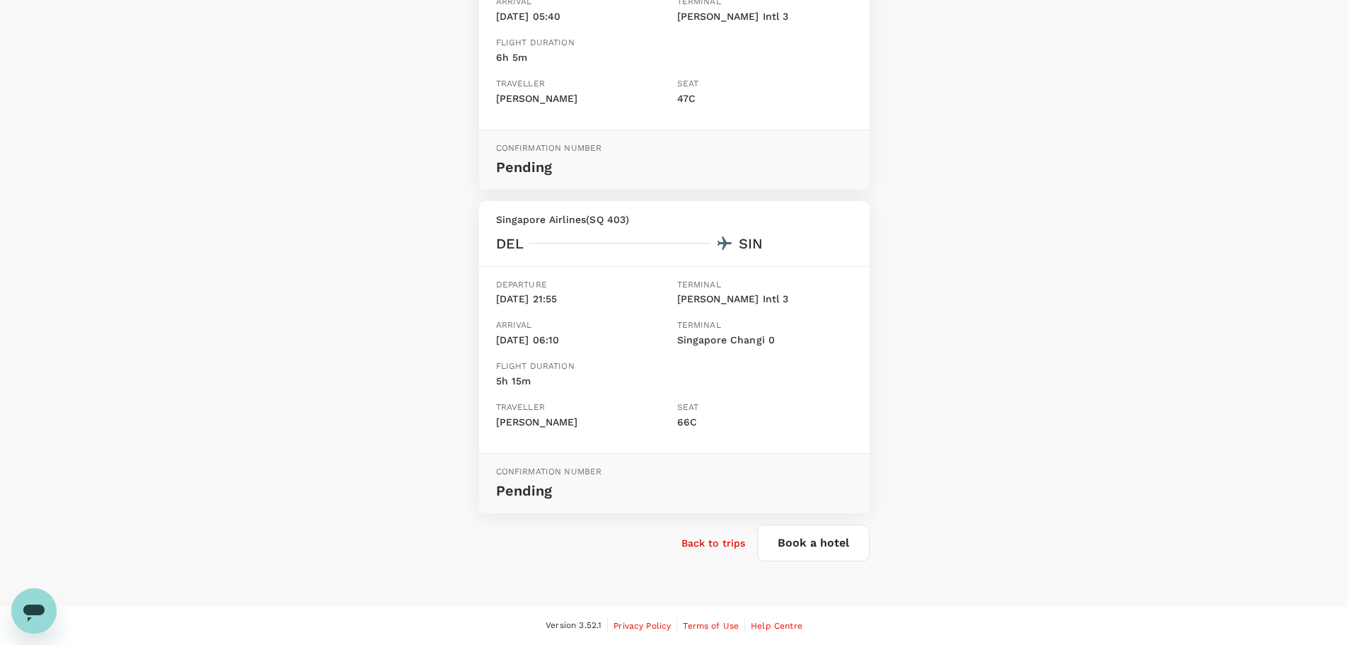
click at [715, 542] on p "Back to trips" at bounding box center [714, 543] width 64 height 14
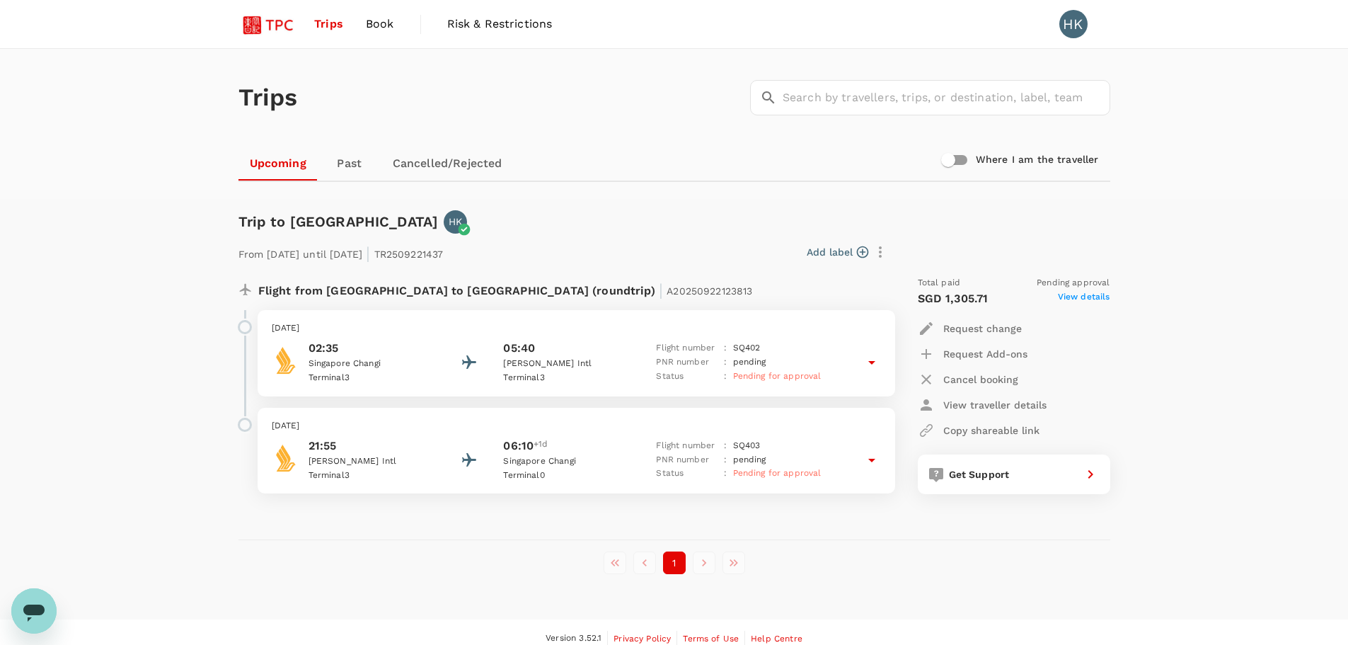
scroll to position [13, 0]
